Goal: Task Accomplishment & Management: Complete application form

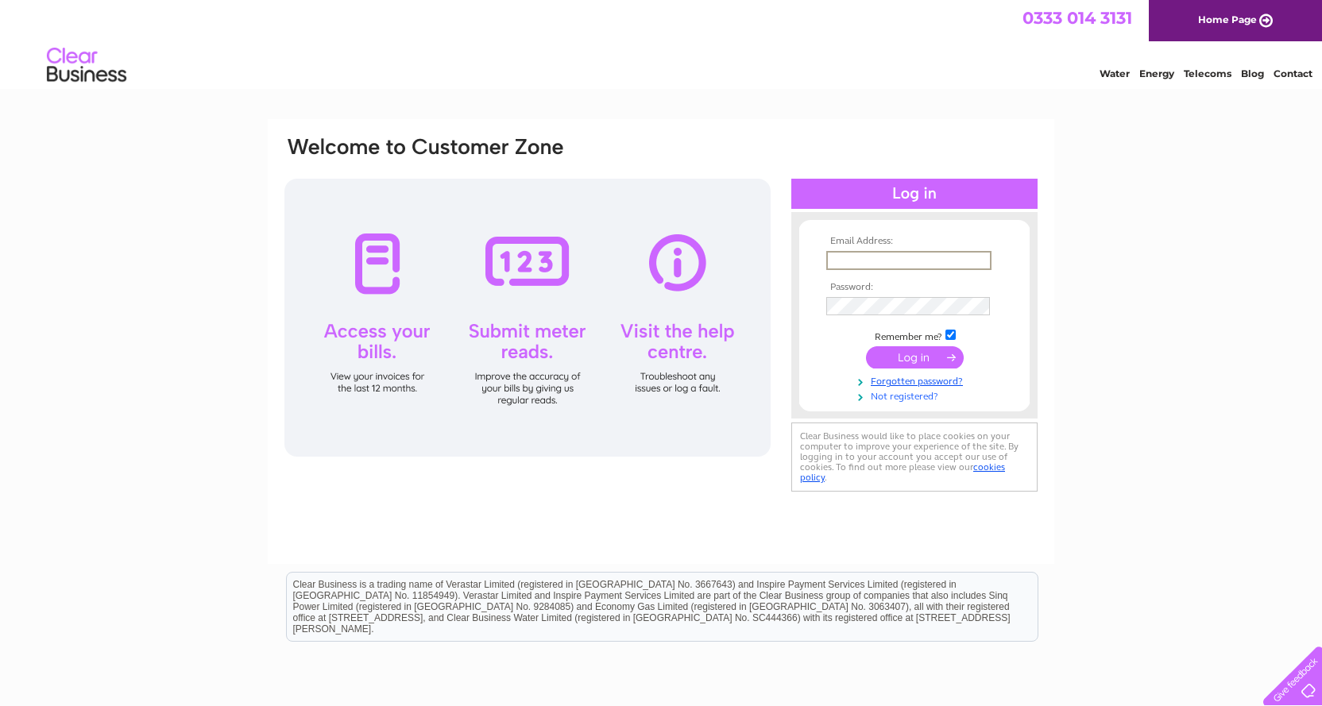
click at [905, 397] on link "Not registered?" at bounding box center [916, 395] width 180 height 15
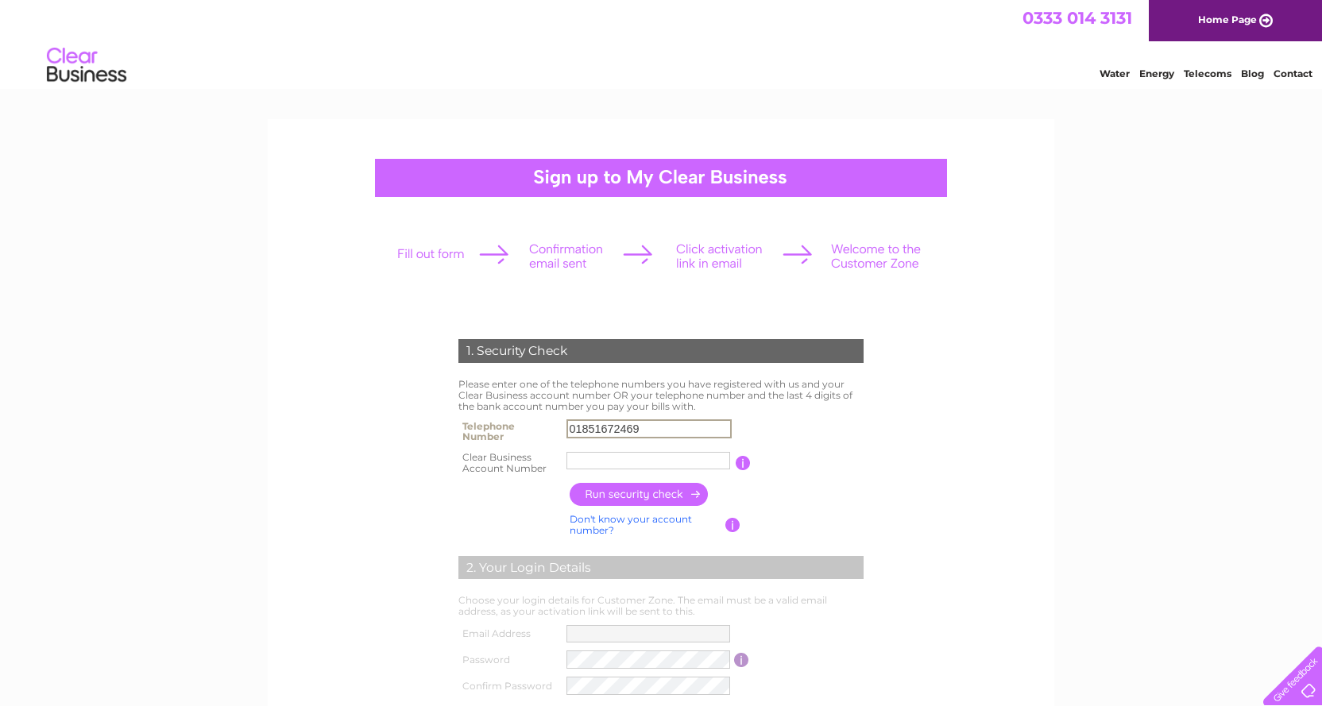
type input "01851672469"
paste input "1089304"
type input "1089304"
click at [647, 488] on input "button" at bounding box center [640, 494] width 140 height 23
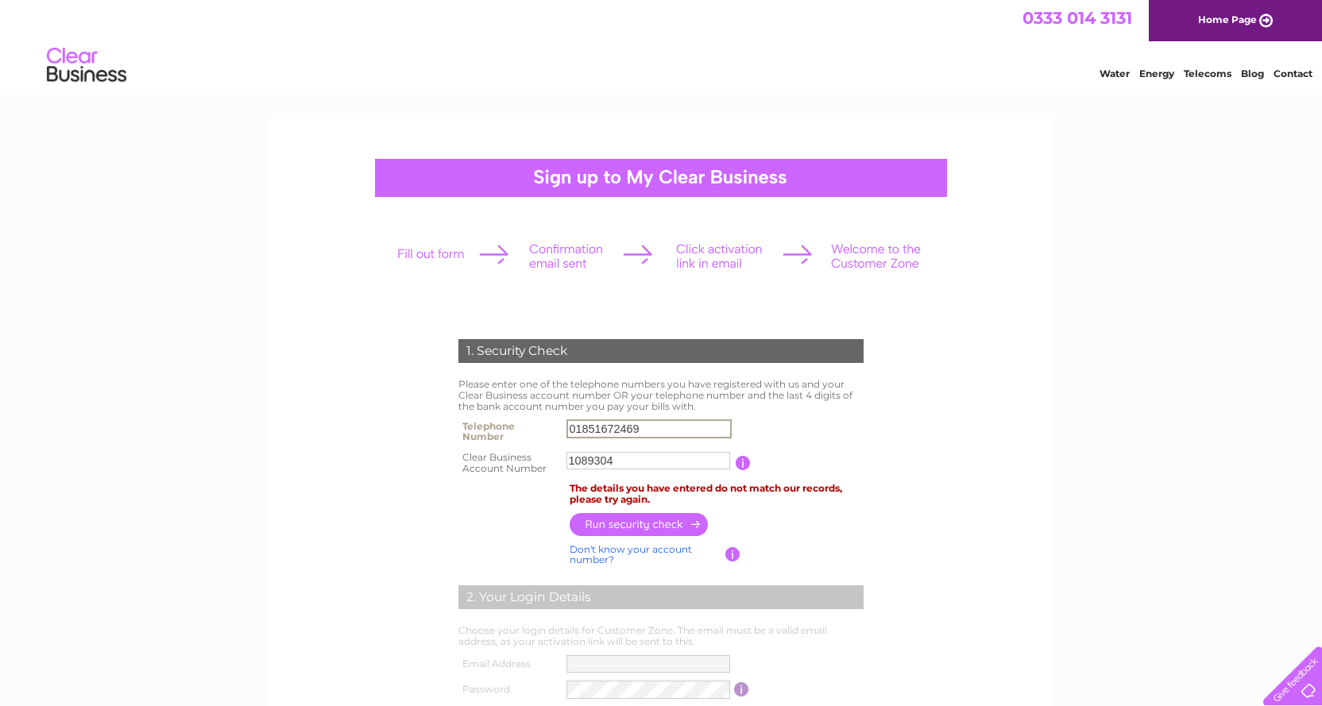
click at [599, 424] on input "01851672469" at bounding box center [649, 429] width 165 height 19
drag, startPoint x: 648, startPoint y: 428, endPoint x: 559, endPoint y: 426, distance: 89.0
click at [559, 426] on tr "Telephone Number 01851672469" at bounding box center [661, 432] width 413 height 32
type input "07885283414"
drag, startPoint x: 612, startPoint y: 517, endPoint x: 603, endPoint y: 517, distance: 8.7
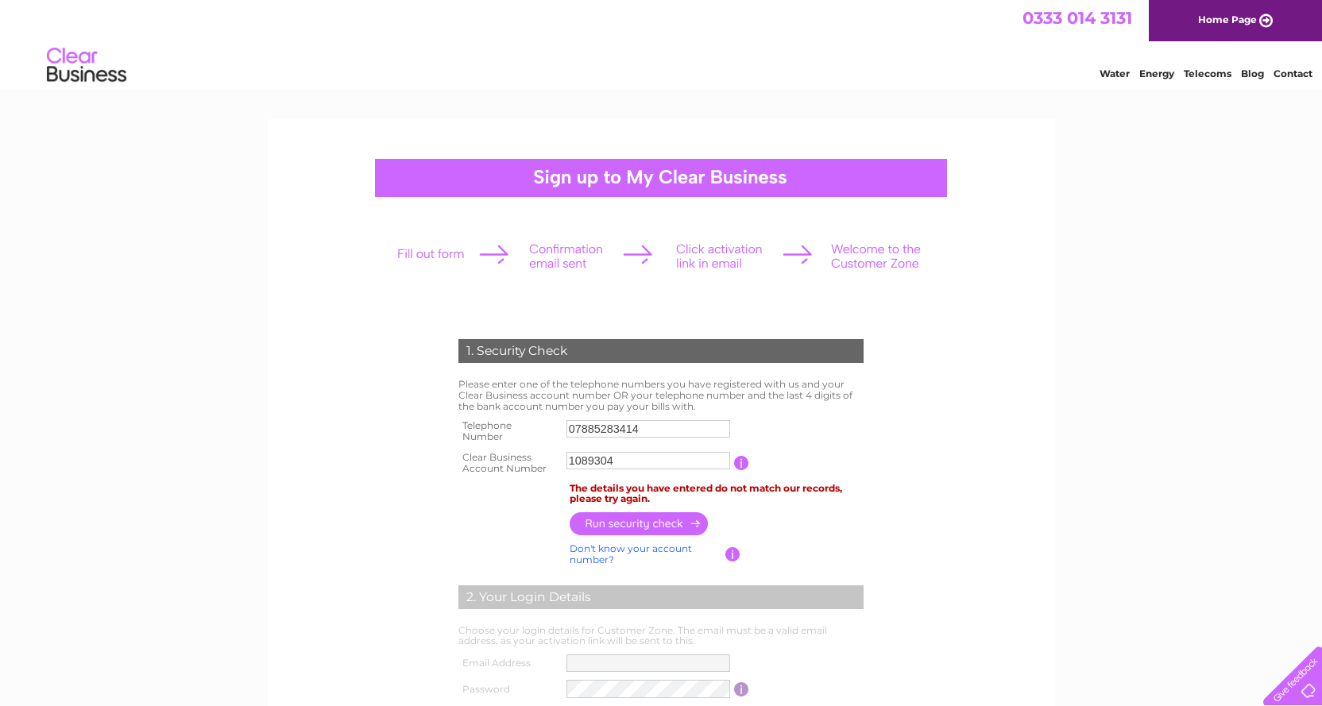
click at [609, 517] on input "button" at bounding box center [640, 524] width 140 height 23
drag, startPoint x: 627, startPoint y: 455, endPoint x: 522, endPoint y: 456, distance: 104.9
click at [522, 456] on tr "Clear Business Account Number 1089304 You will find your account number on the …" at bounding box center [661, 463] width 413 height 32
type input "1089304"
click at [618, 520] on input "button" at bounding box center [640, 524] width 140 height 23
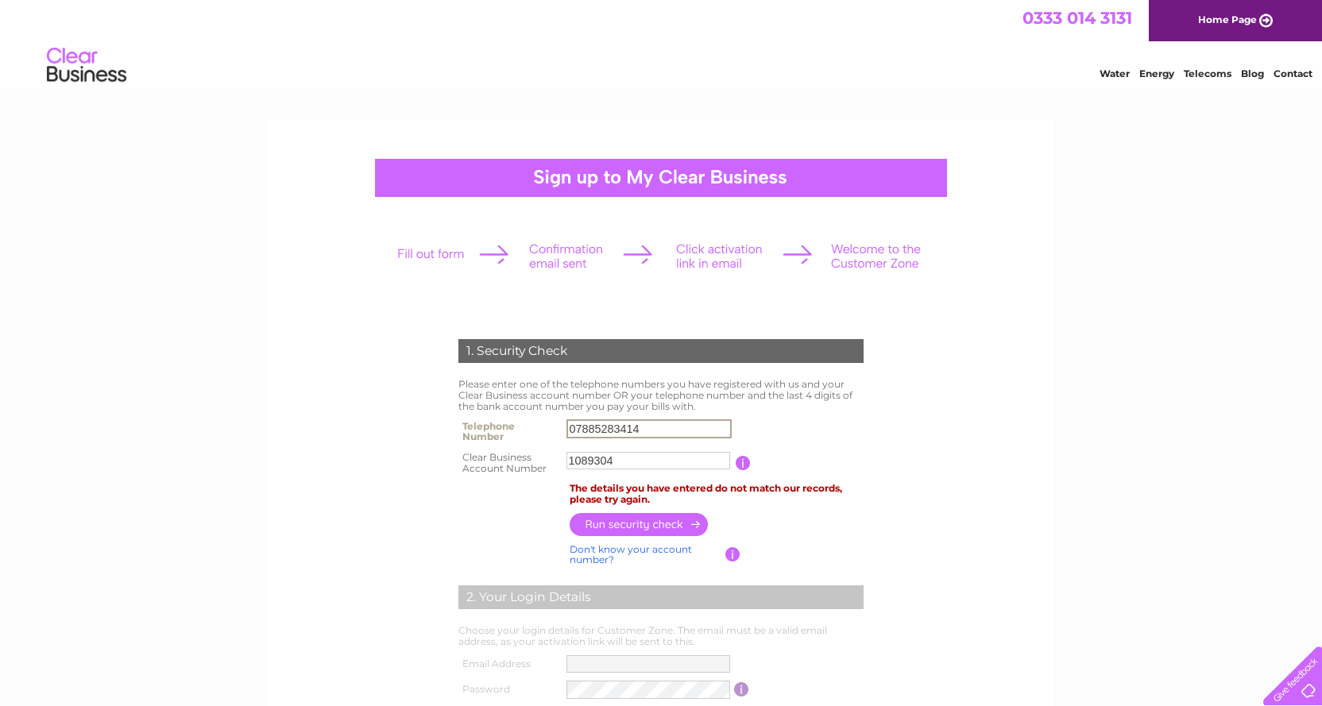
drag, startPoint x: 648, startPoint y: 427, endPoint x: 562, endPoint y: 426, distance: 85.8
click at [563, 426] on td "07885283414" at bounding box center [649, 432] width 173 height 32
type input "01851672469"
click at [606, 524] on input "button" at bounding box center [640, 524] width 140 height 23
